Goal: Task Accomplishment & Management: Complete application form

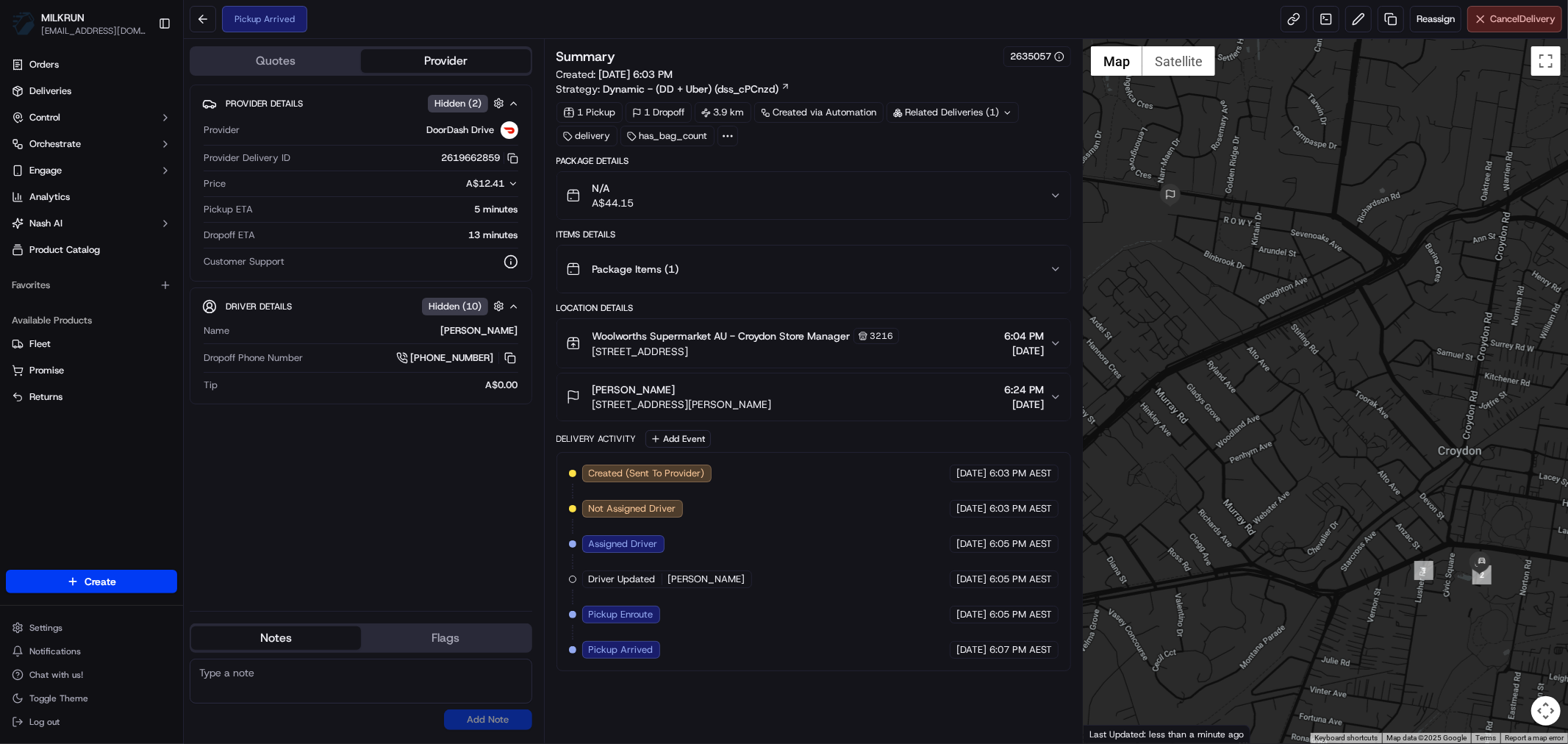
click at [1527, 24] on span "Cancel Delivery" at bounding box center [1523, 19] width 65 height 13
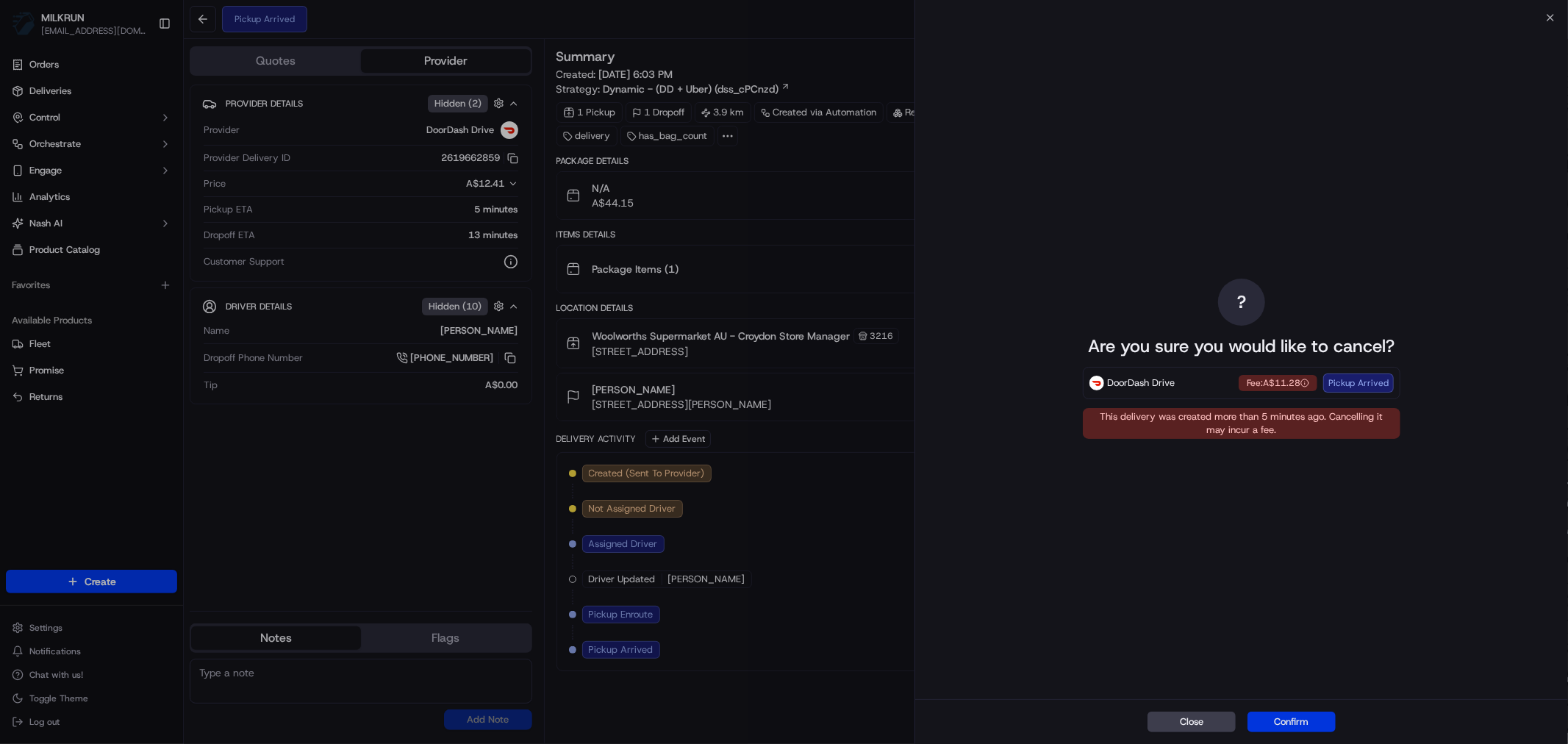
click at [1301, 724] on button "Confirm" at bounding box center [1291, 722] width 88 height 21
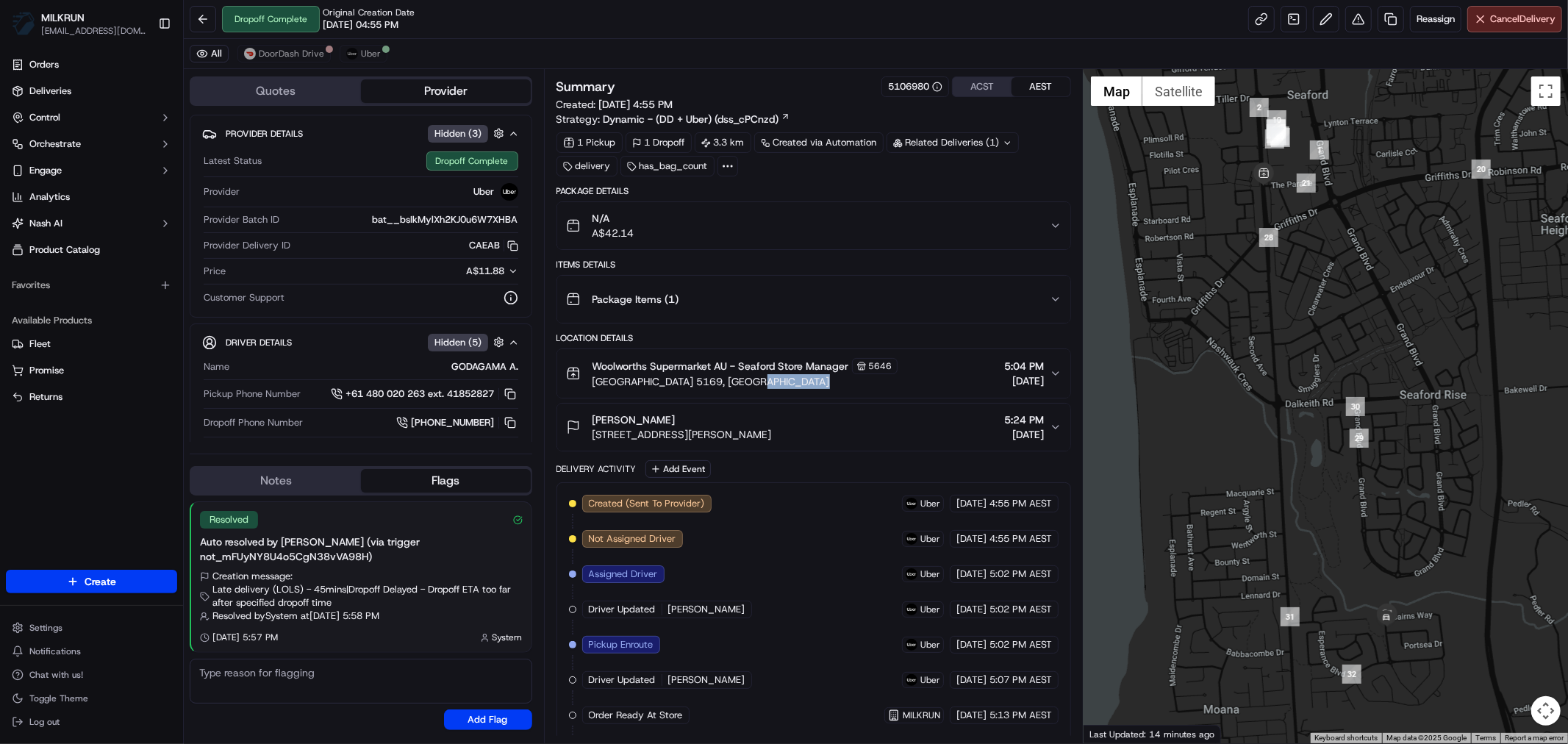
drag, startPoint x: 751, startPoint y: 388, endPoint x: 794, endPoint y: 464, distance: 87.3
click at [801, 394] on button "Woolworths Supermarket AU - Seaford Store Manager 5646 Commercial Road & The Pa…" at bounding box center [813, 373] width 514 height 48
drag, startPoint x: 1056, startPoint y: 376, endPoint x: 1034, endPoint y: 391, distance: 26.6
click at [1055, 375] on icon "button" at bounding box center [1055, 373] width 6 height 3
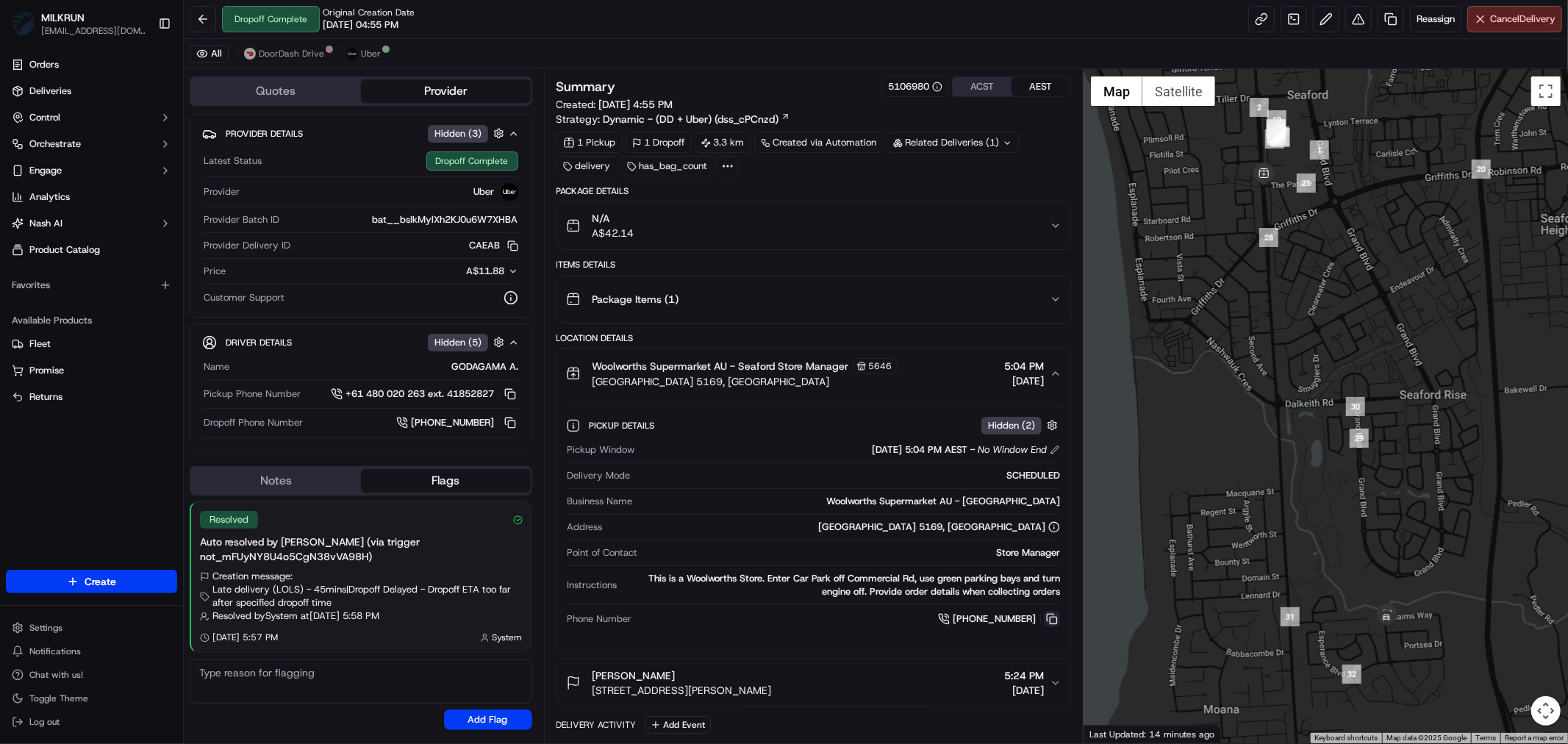
click at [1051, 614] on button at bounding box center [1052, 619] width 16 height 16
click at [1053, 618] on button at bounding box center [1052, 619] width 16 height 16
click at [1386, 22] on link at bounding box center [1391, 19] width 27 height 27
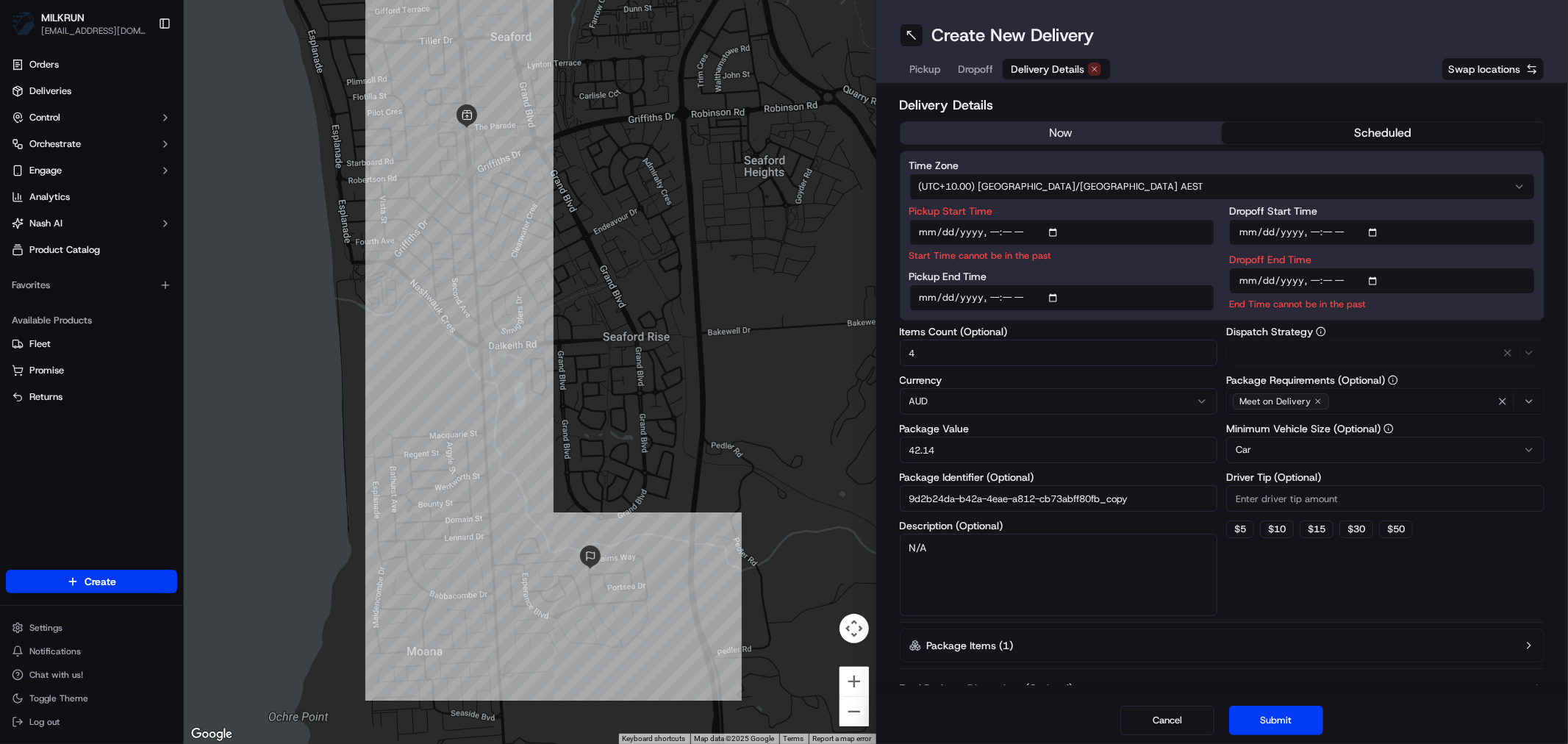
click at [1051, 69] on span "Delivery Details" at bounding box center [1048, 69] width 73 height 15
click at [1064, 126] on button "now" at bounding box center [1061, 132] width 322 height 22
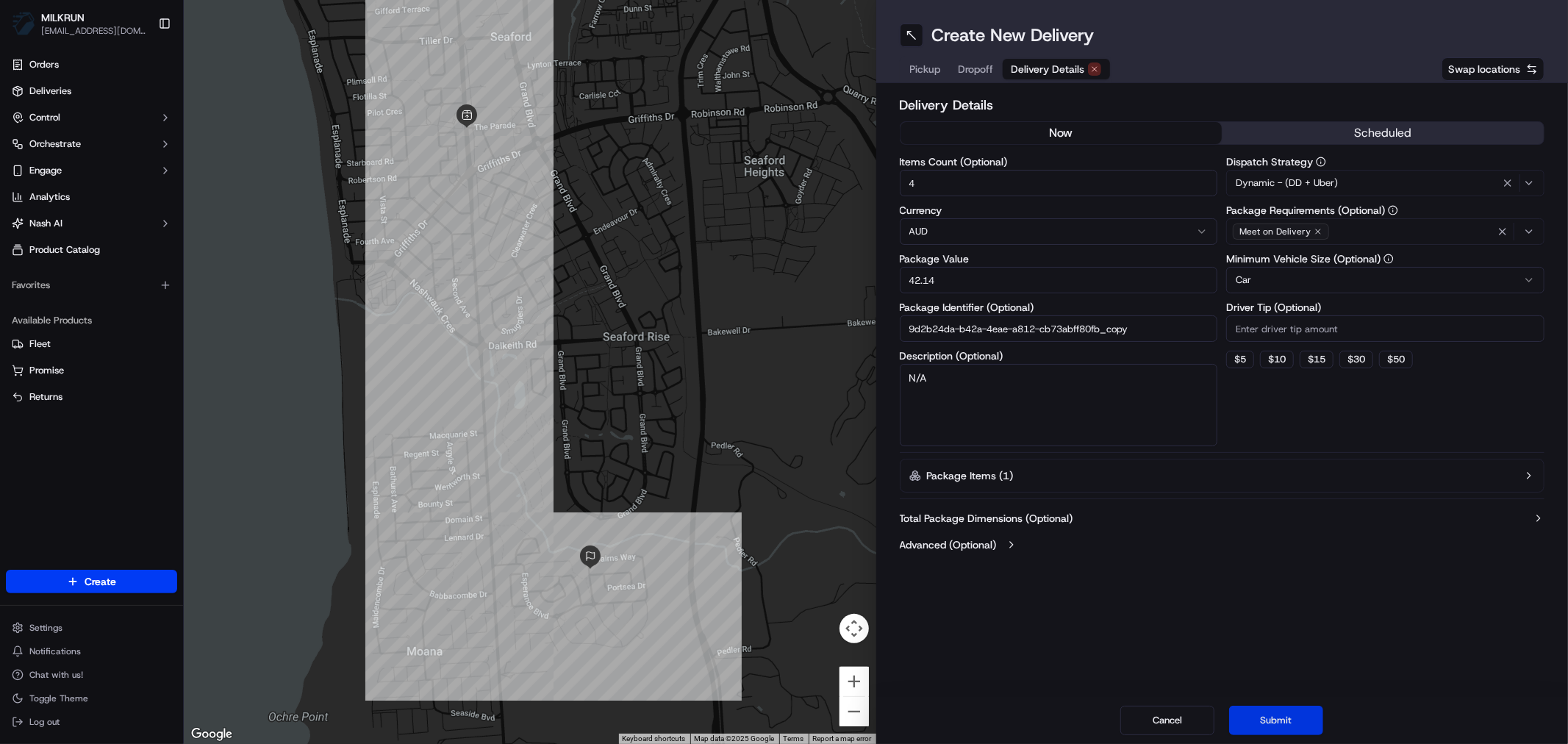
click at [1275, 733] on button "Submit" at bounding box center [1276, 721] width 94 height 29
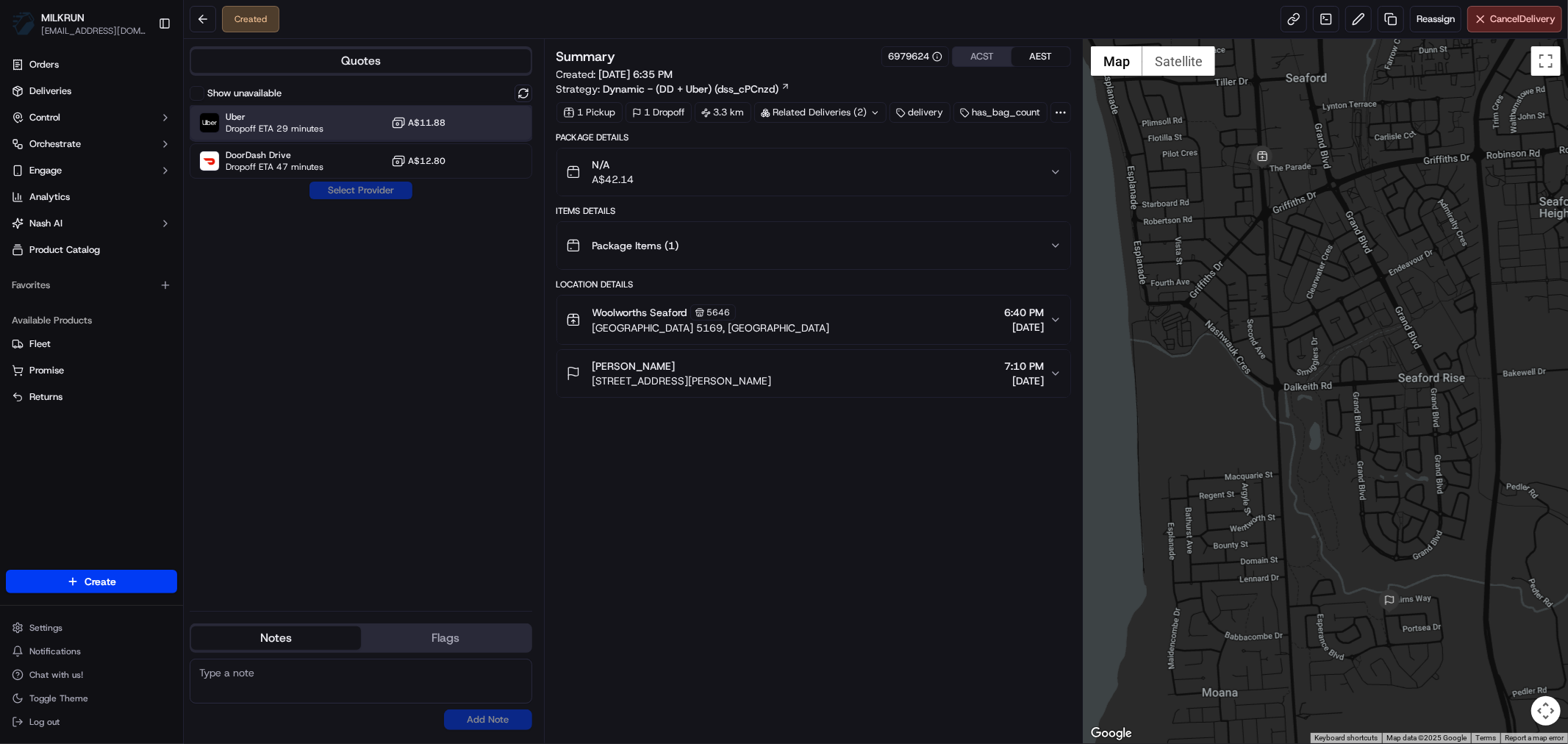
click at [314, 123] on span "Dropoff ETA 29 minutes" at bounding box center [274, 128] width 98 height 12
click at [351, 191] on button "Assign Provider" at bounding box center [361, 190] width 105 height 18
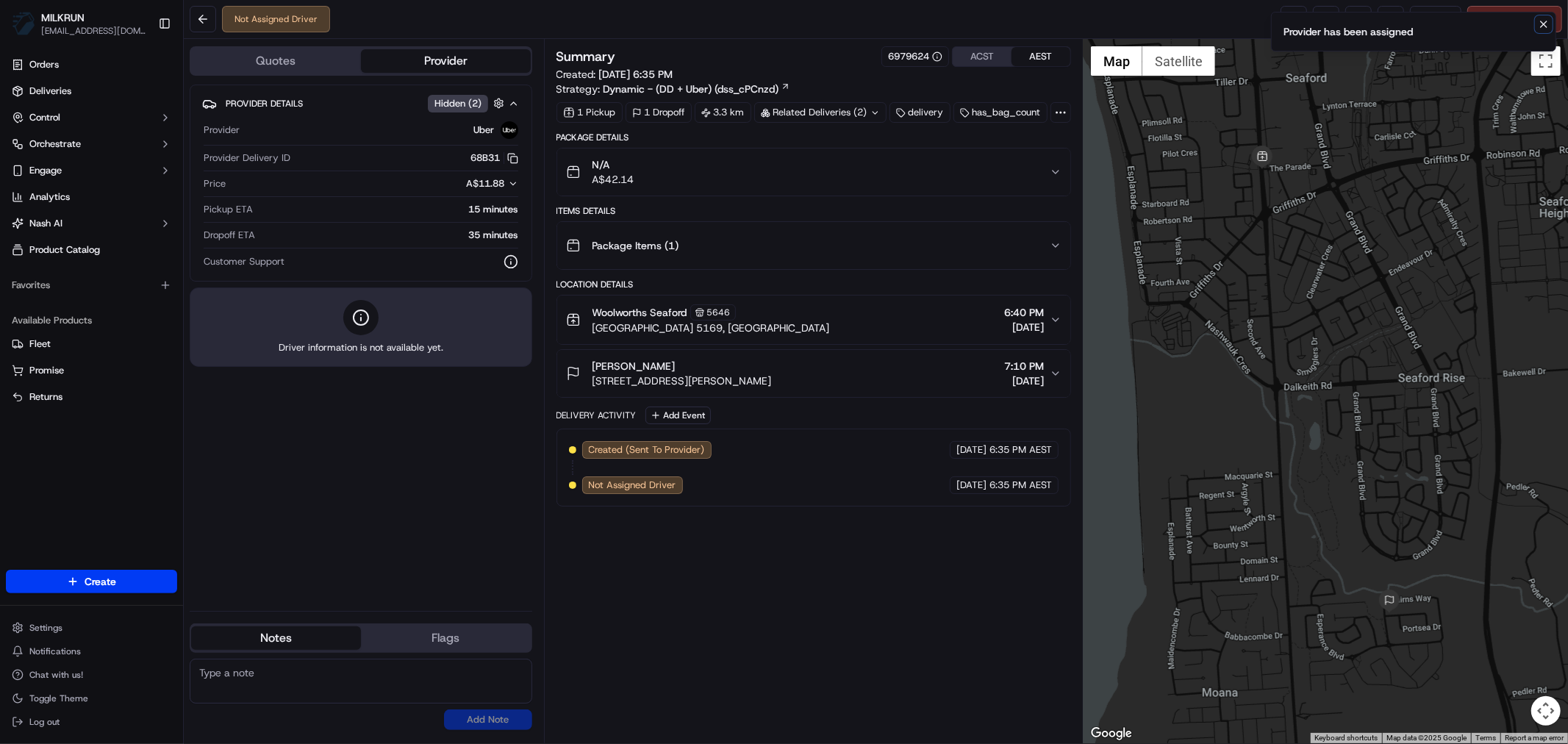
click at [1545, 19] on icon "Notifications (F8)" at bounding box center [1544, 24] width 12 height 12
click at [1288, 17] on link at bounding box center [1294, 19] width 27 height 27
